Goal: Find specific page/section: Find specific page/section

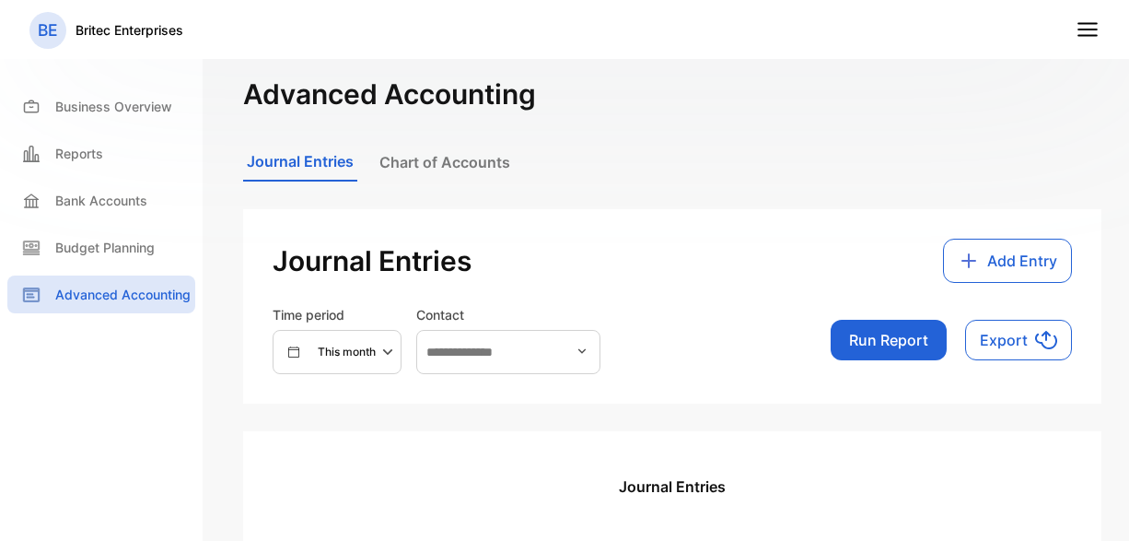
click at [388, 349] on icon "button" at bounding box center [390, 352] width 22 height 22
click at [327, 486] on p "This week" at bounding box center [334, 487] width 53 height 17
click at [1090, 29] on line at bounding box center [1088, 29] width 18 height 0
